Goal: Complete application form

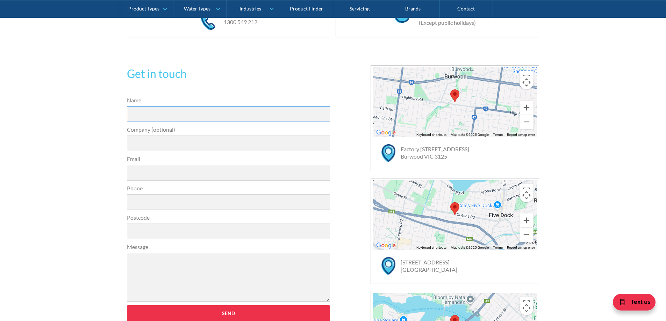
click at [143, 116] on input "Name" at bounding box center [228, 114] width 203 height 16
type input "maintenance"
type input "[PERSON_NAME] aged care"
type input "[EMAIL_ADDRESS][DOMAIN_NAME]"
type input "0398097050"
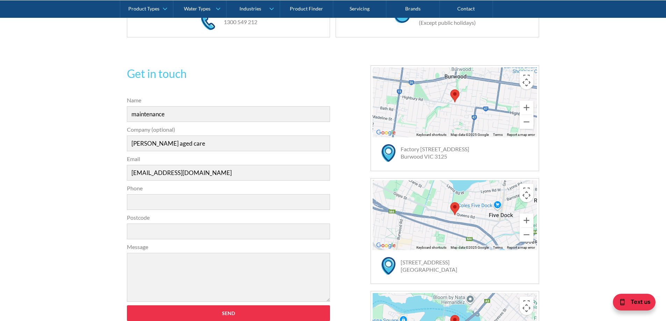
type input "3124"
type input "m"
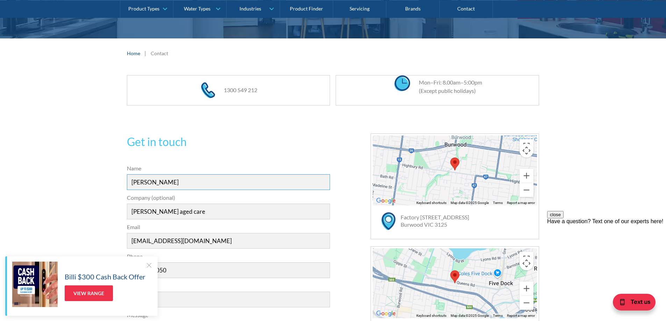
scroll to position [70, 0]
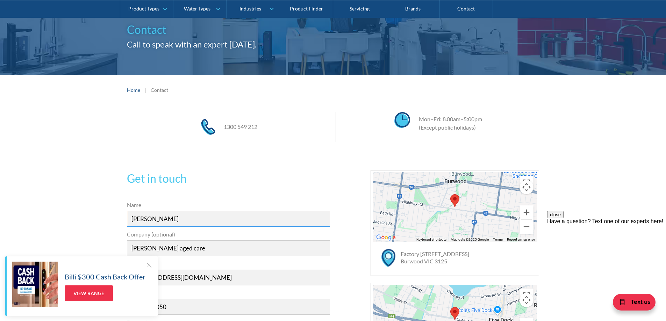
type input "[PERSON_NAME]"
